Goal: Information Seeking & Learning: Learn about a topic

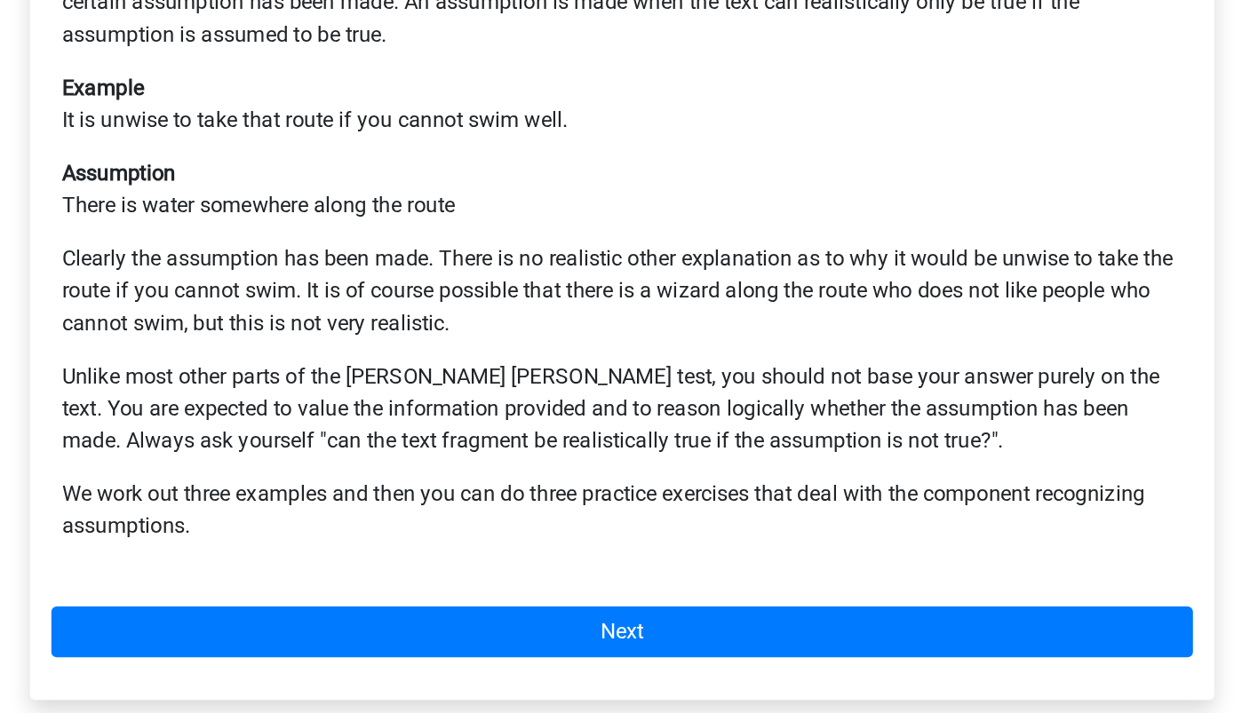
scroll to position [211, 0]
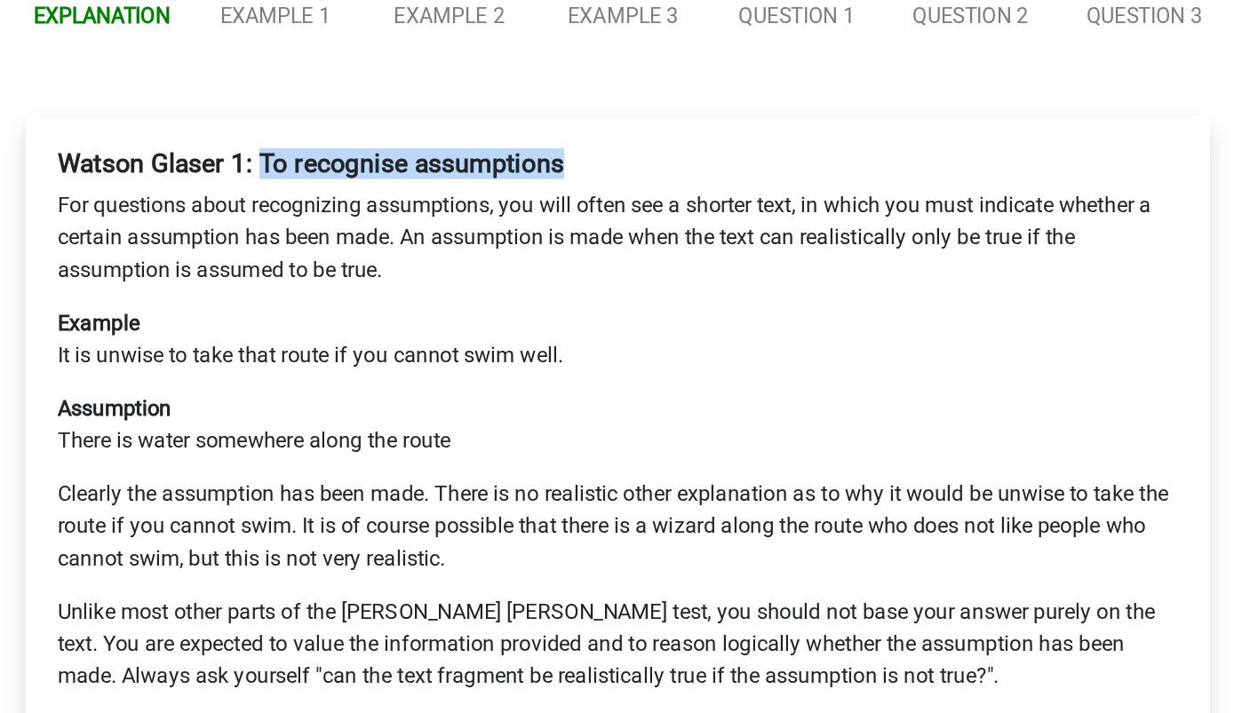
drag, startPoint x: 469, startPoint y: 123, endPoint x: 705, endPoint y: 125, distance: 236.3
click at [705, 179] on h4 "Watson Glaser 1: To recognise assumptions" at bounding box center [629, 189] width 744 height 20
copy b "To recognise assumptions"
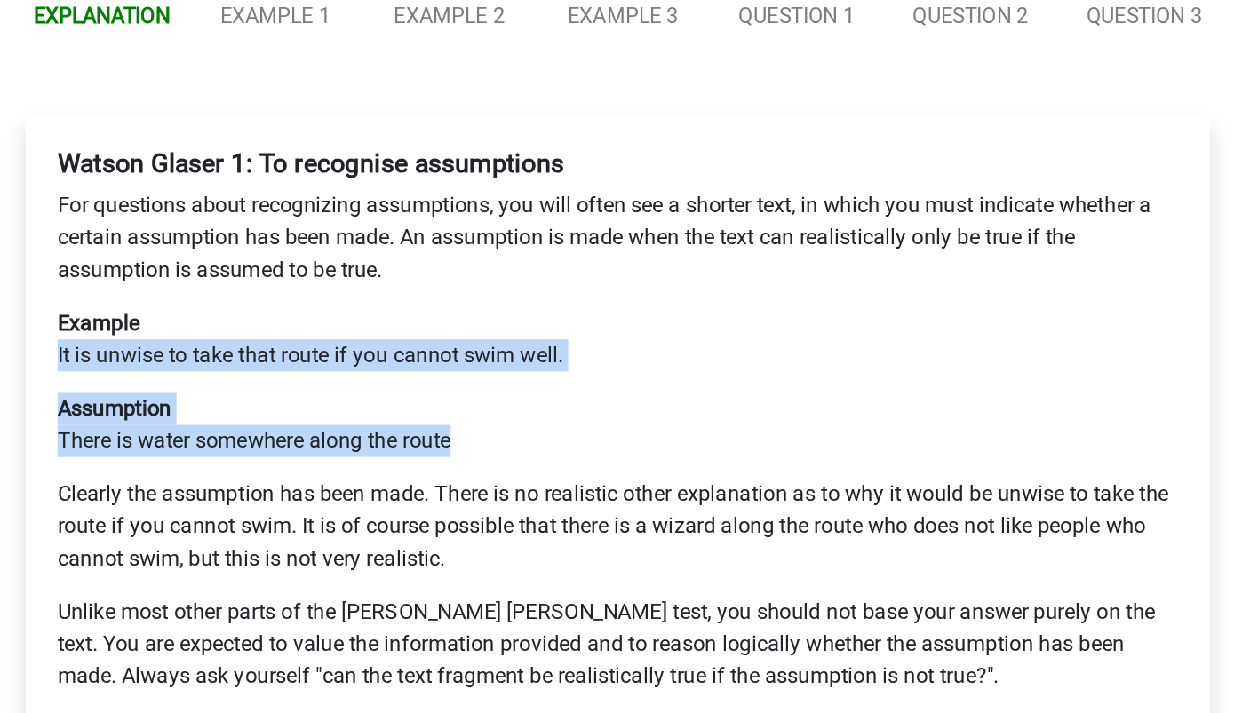
drag, startPoint x: 256, startPoint y: 249, endPoint x: 564, endPoint y: 314, distance: 315.0
click at [564, 314] on div "Watson Glaser 1: To recognise assumptions For questions about recognizing assum…" at bounding box center [629, 395] width 759 height 447
copy div "It is unwise to take that route if you cannot swim well. Assumption There is wa…"
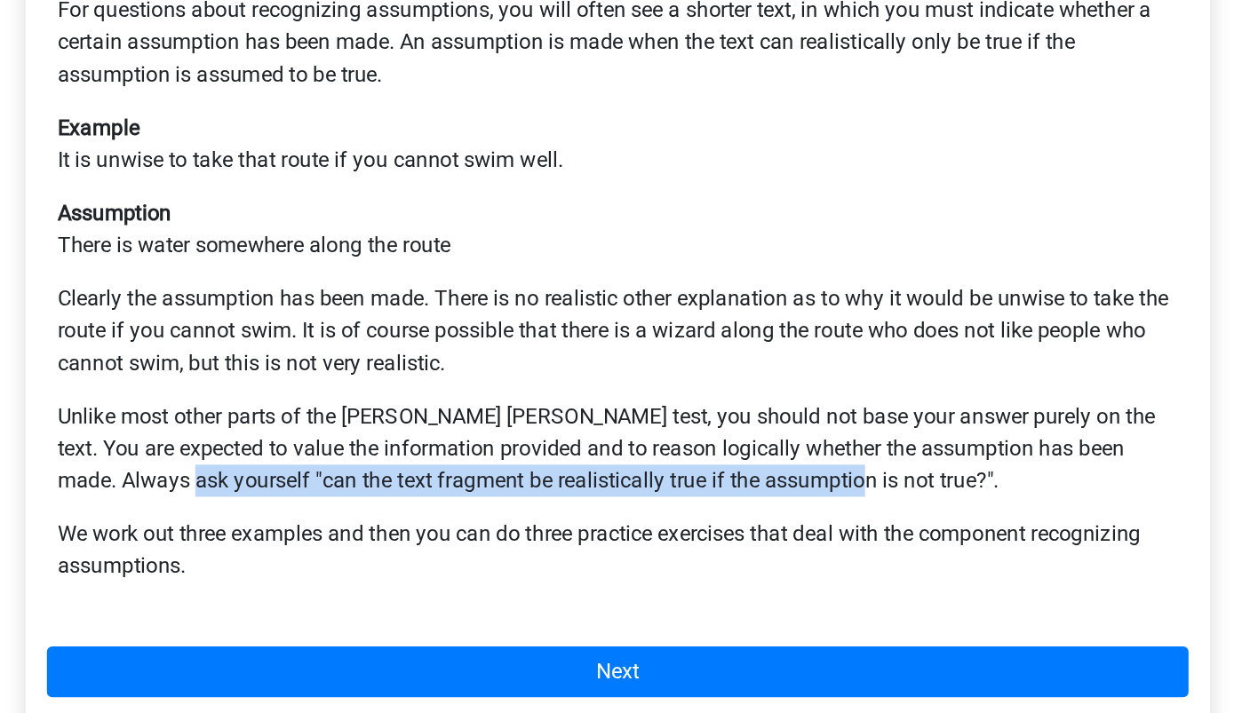
drag, startPoint x: 340, startPoint y: 464, endPoint x: 787, endPoint y: 466, distance: 446.8
click at [787, 477] on p "Unlike most other parts of the [PERSON_NAME] [PERSON_NAME] test, you should not…" at bounding box center [629, 509] width 744 height 64
copy p "can the text fragment be realistically true if the assumption is not true?"
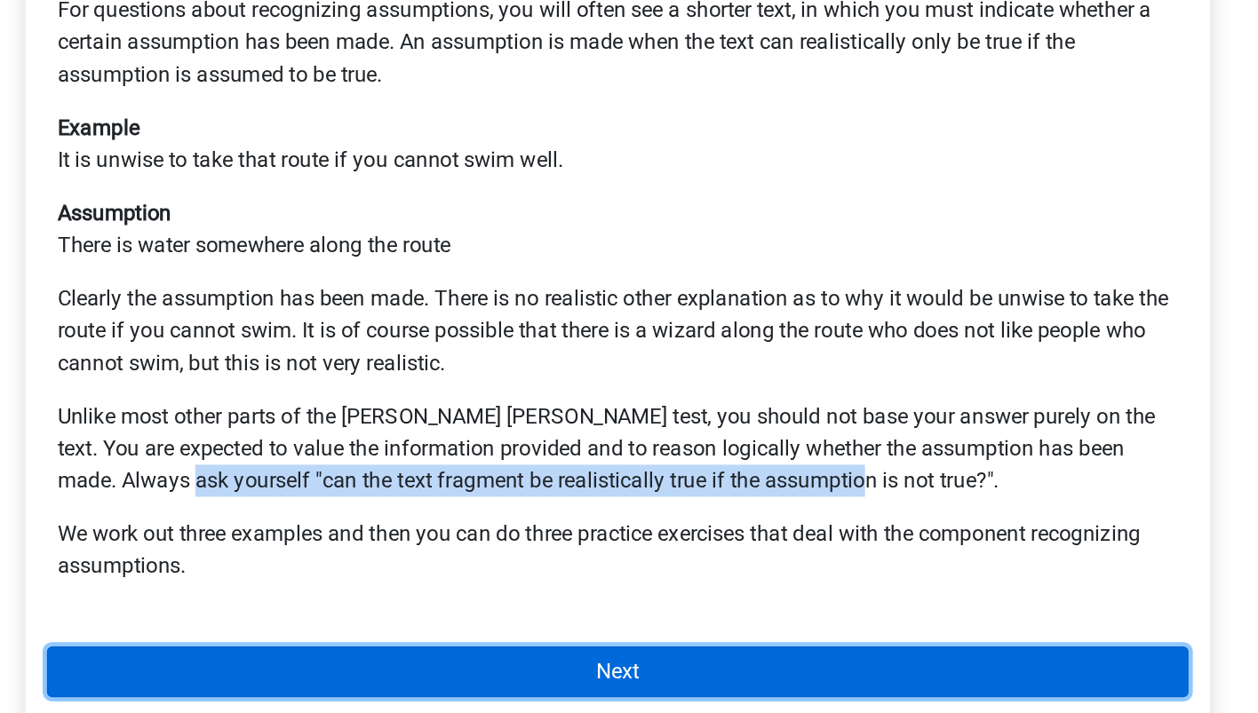
click at [791, 640] on link "Next" at bounding box center [629, 657] width 759 height 34
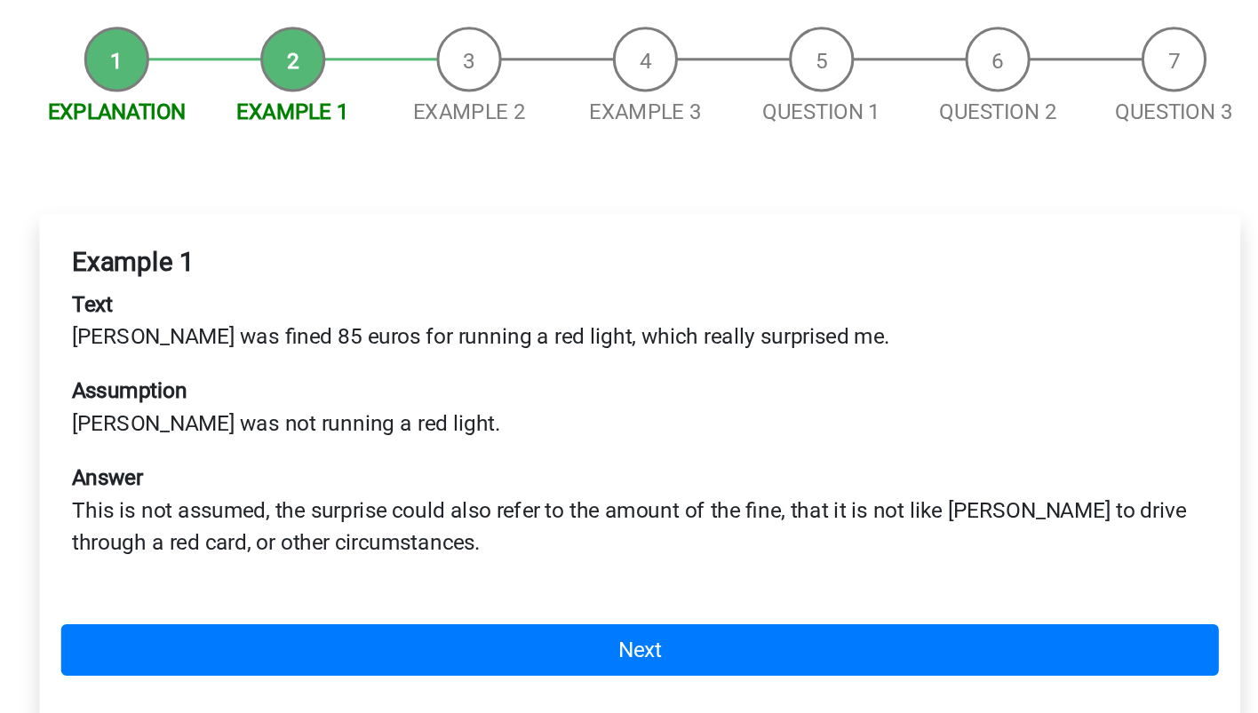
scroll to position [59, 0]
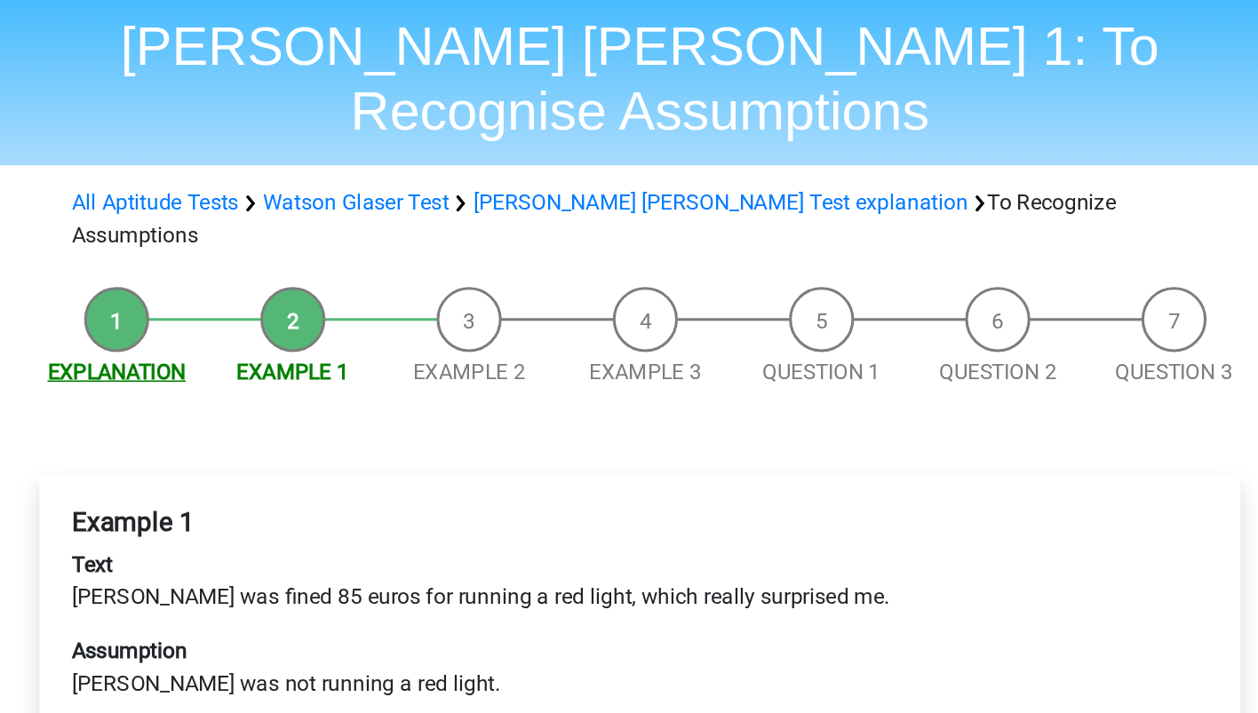
click at [287, 235] on link "Explanation" at bounding box center [286, 243] width 91 height 17
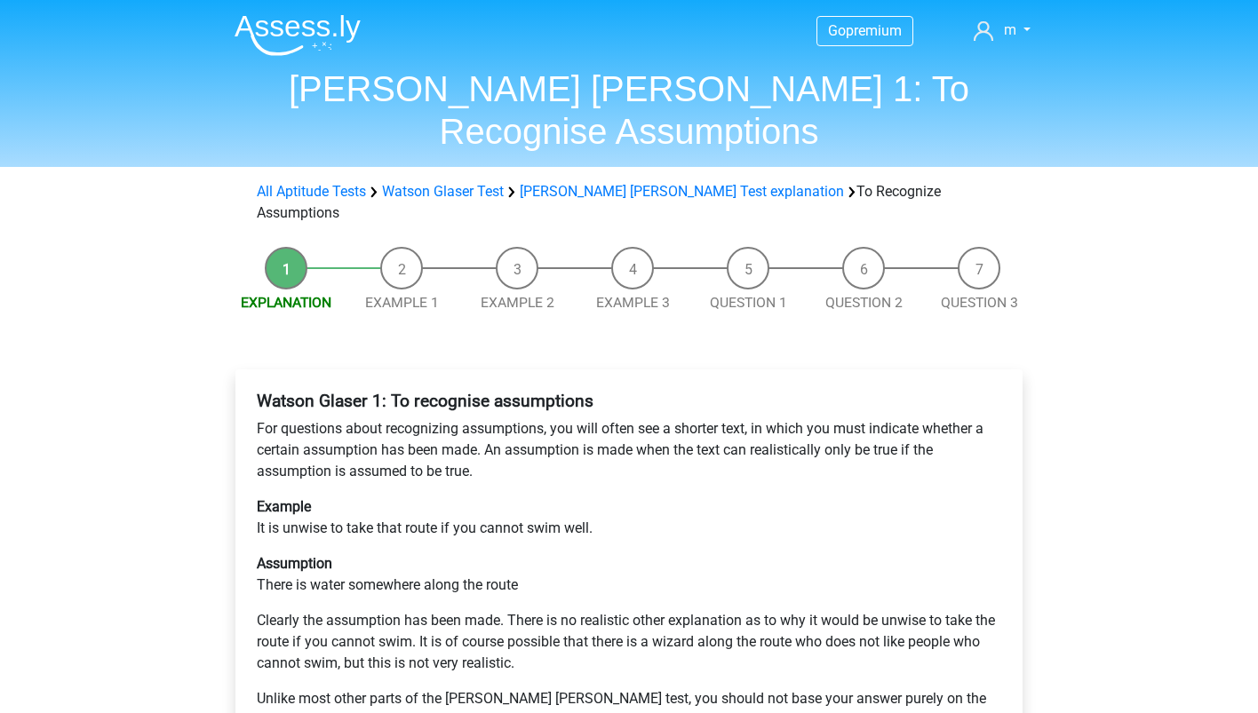
scroll to position [211, 0]
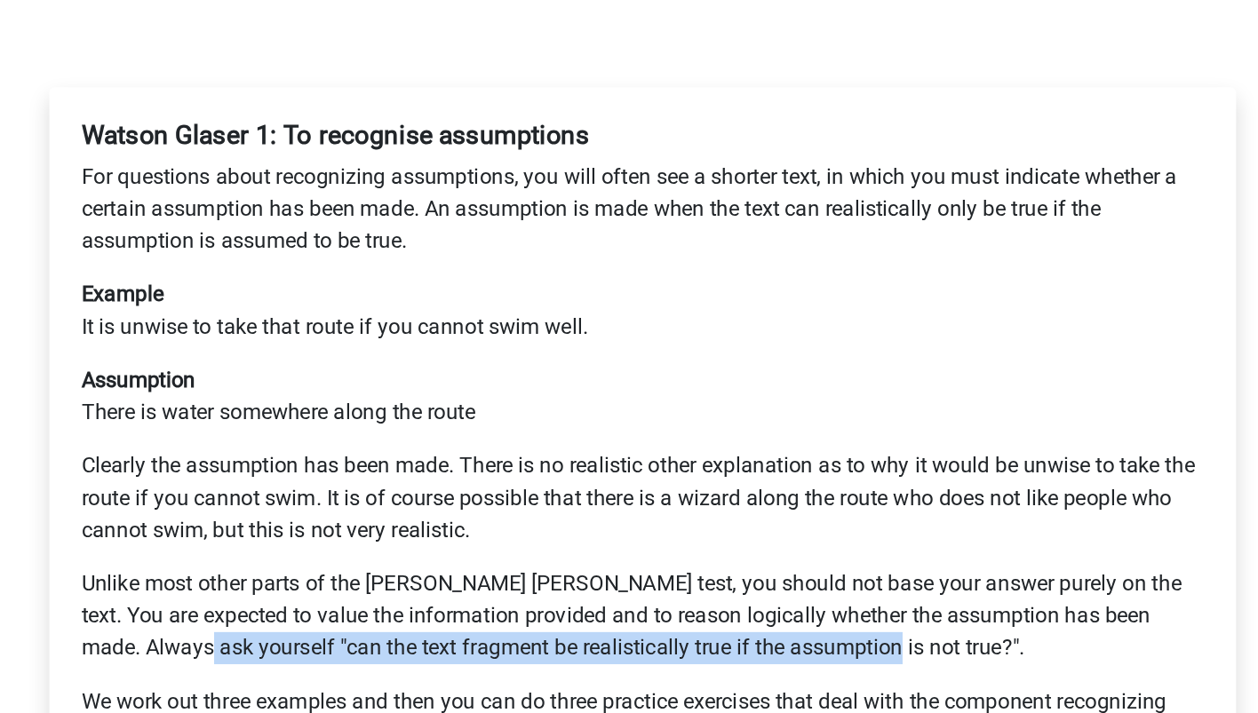
drag, startPoint x: 337, startPoint y: 464, endPoint x: 789, endPoint y: 467, distance: 452.2
click at [789, 477] on p "Unlike most other parts of the [PERSON_NAME] [PERSON_NAME] test, you should not…" at bounding box center [629, 509] width 744 height 64
click at [823, 477] on p "Unlike most other parts of the [PERSON_NAME] [PERSON_NAME] test, you should not…" at bounding box center [629, 509] width 744 height 64
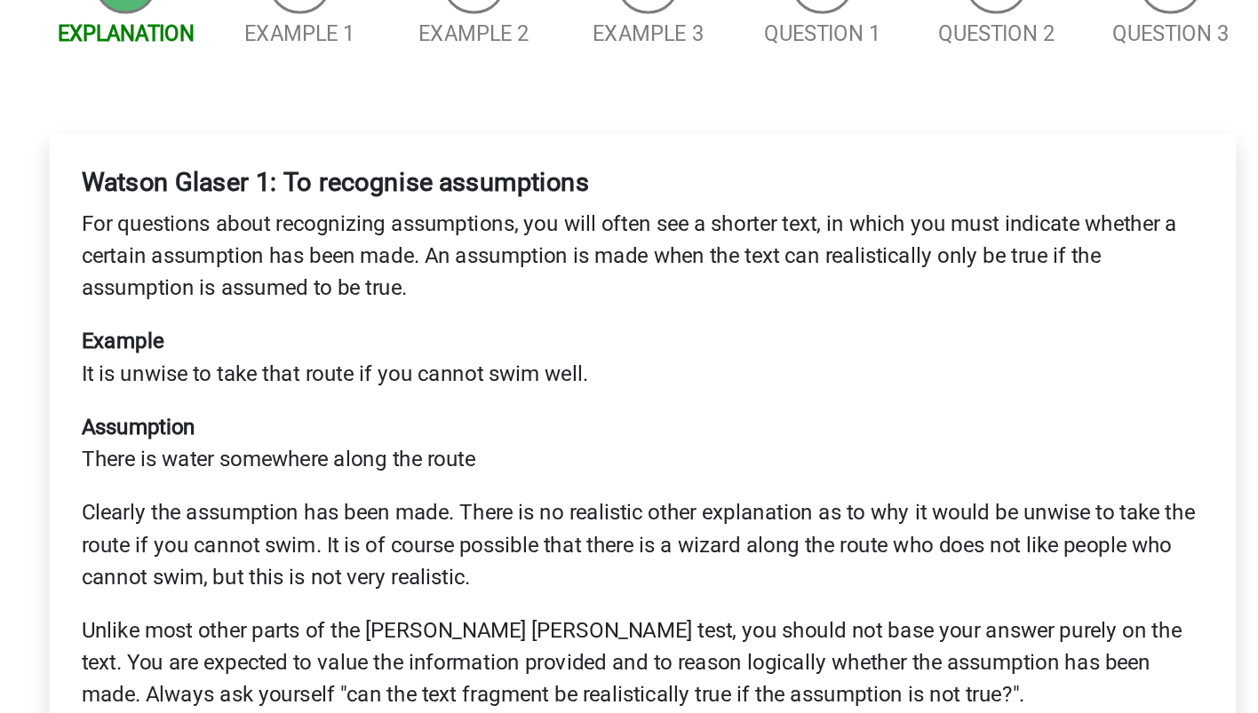
drag, startPoint x: 484, startPoint y: 175, endPoint x: 487, endPoint y: 195, distance: 20.6
click at [487, 207] on p "For questions about recognizing assumptions, you will often see a shorter text,…" at bounding box center [629, 239] width 744 height 64
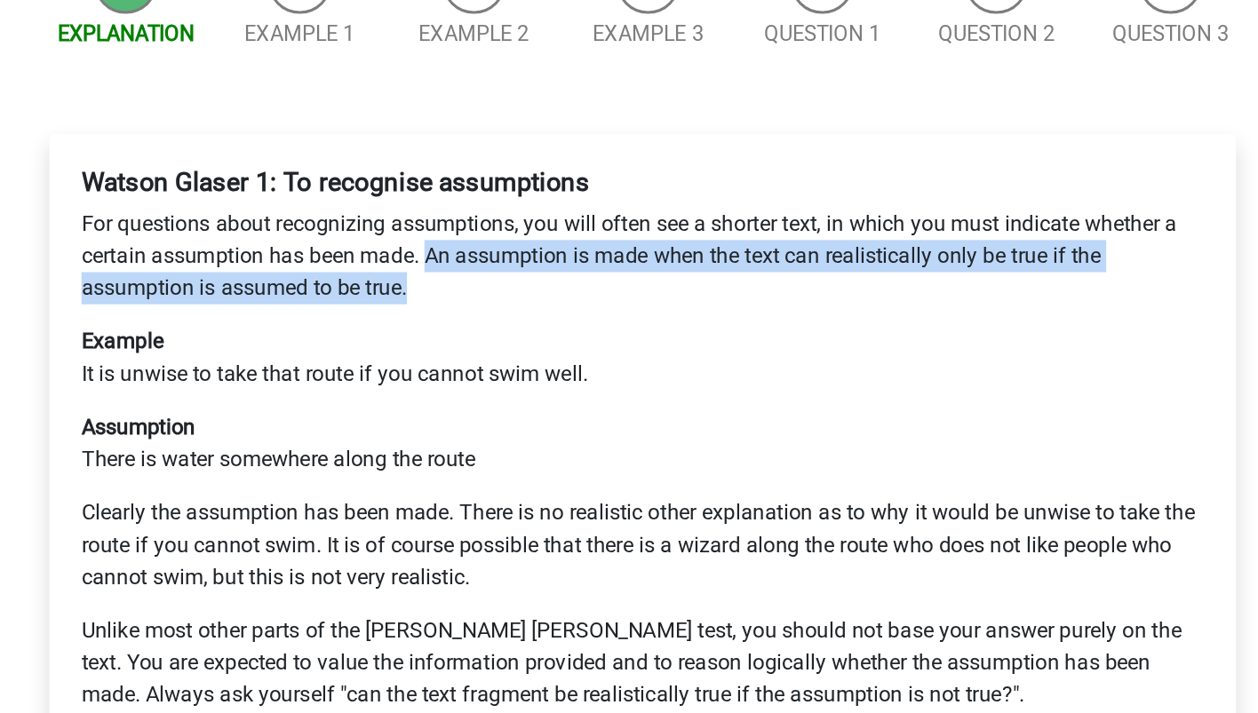
drag, startPoint x: 486, startPoint y: 176, endPoint x: 486, endPoint y: 197, distance: 21.3
click at [486, 207] on p "For questions about recognizing assumptions, you will often see a shorter text,…" at bounding box center [629, 239] width 744 height 64
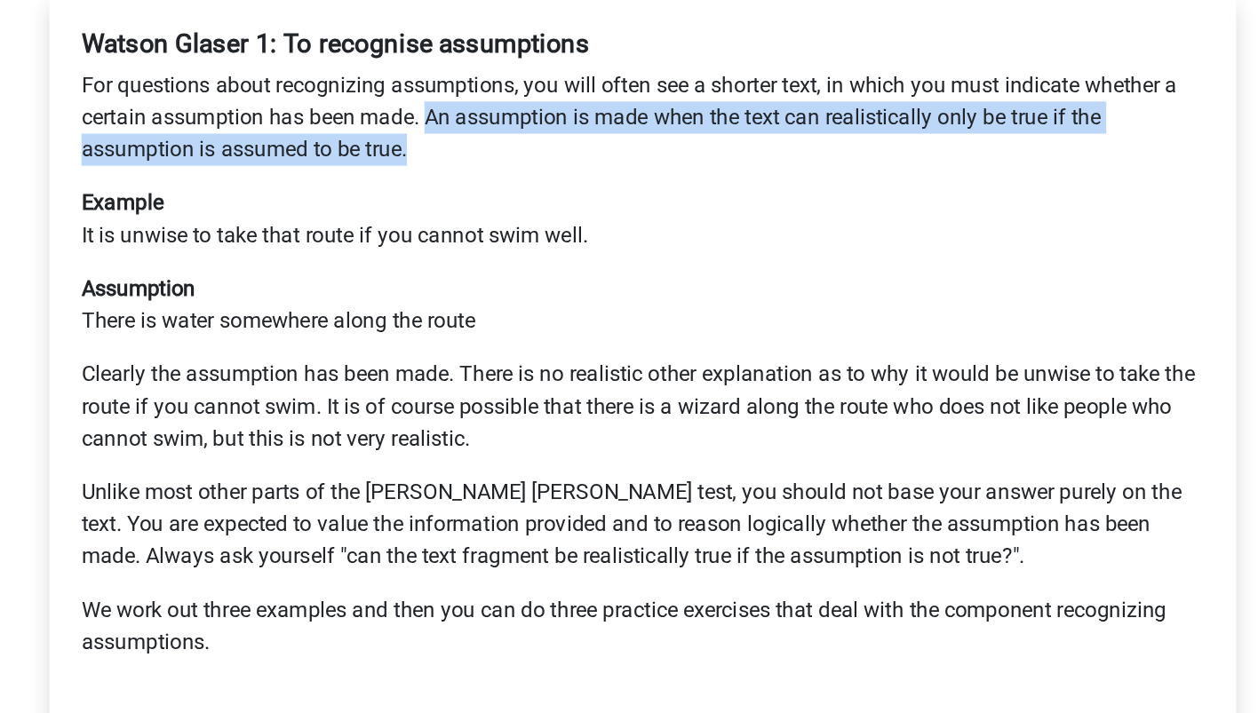
click at [677, 640] on link "Next" at bounding box center [629, 657] width 759 height 34
